Goal: Book appointment/travel/reservation

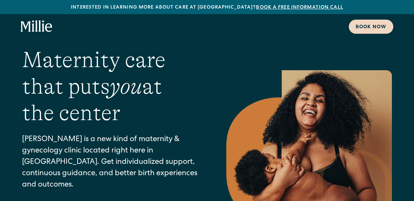
click at [381, 30] on div "Book now" at bounding box center [370, 27] width 31 height 7
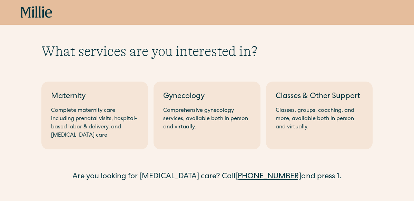
scroll to position [7, 0]
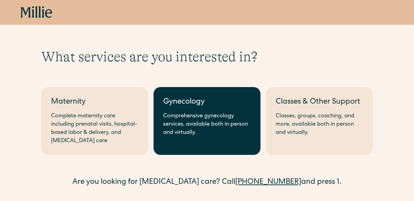
click at [189, 118] on div "Comprehensive gynecology services, available both in person and virtually." at bounding box center [206, 124] width 87 height 25
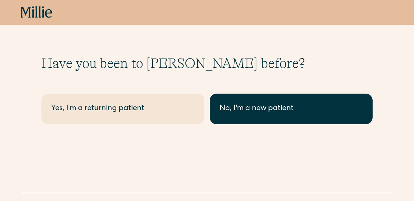
click at [265, 115] on link "No, I'm a new patient" at bounding box center [291, 109] width 163 height 31
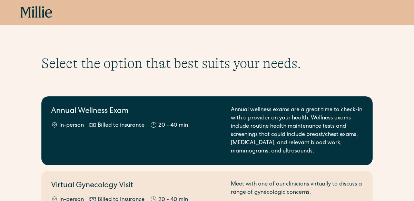
click at [178, 118] on div "Annual Wellness Exam In-person Billed to insurance 20 - 40 min" at bounding box center [136, 131] width 171 height 50
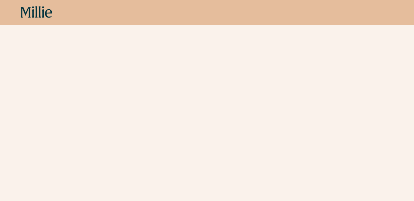
scroll to position [205, 0]
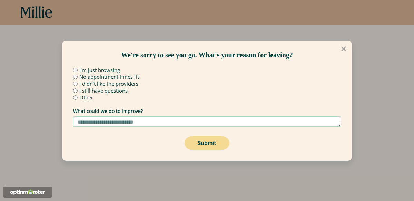
click at [377, 116] on div "We're sorry to see you go. What's your reason for leaving? I'm just browsing No…" at bounding box center [207, 100] width 414 height 201
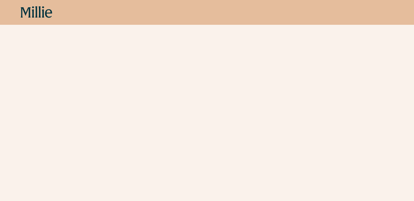
scroll to position [156, 0]
